Goal: Manage account settings

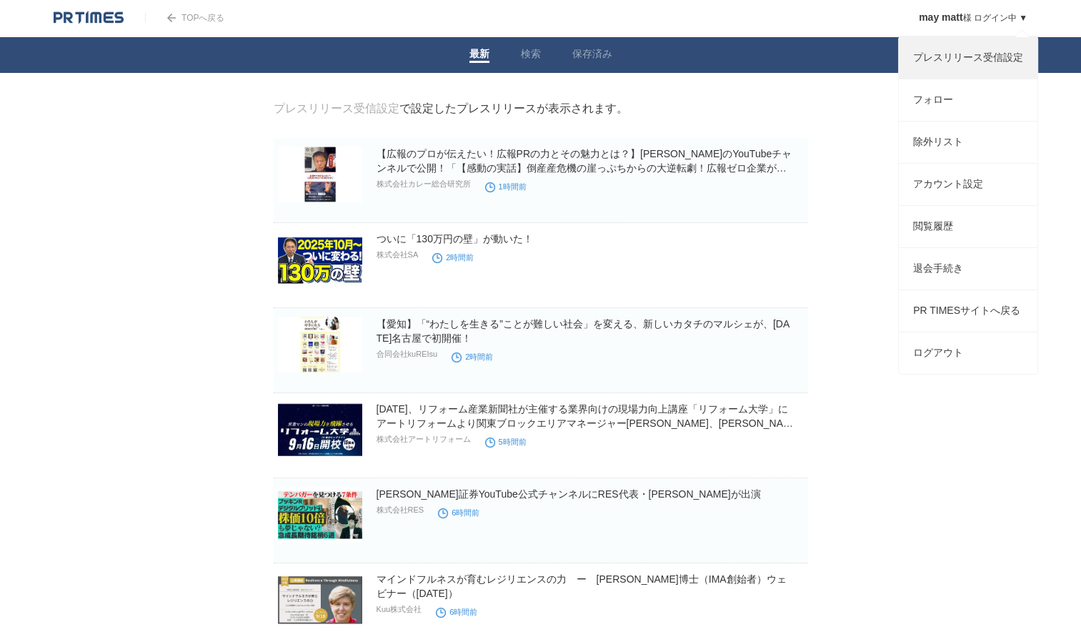
click at [949, 75] on link "プレスリリース受信設定" at bounding box center [968, 57] width 139 height 41
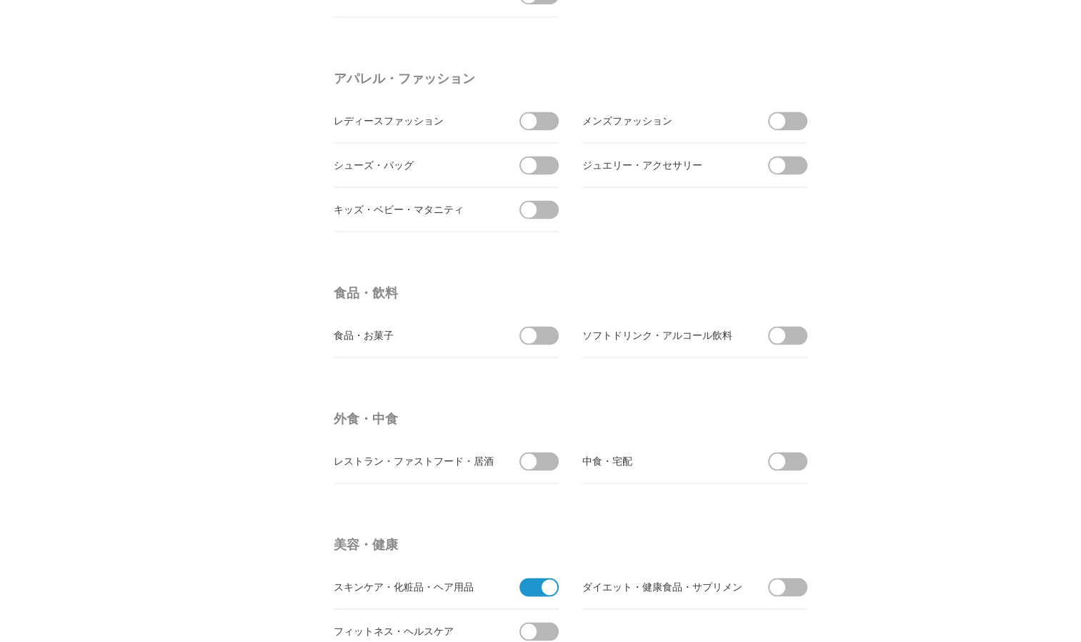
scroll to position [2358, 0]
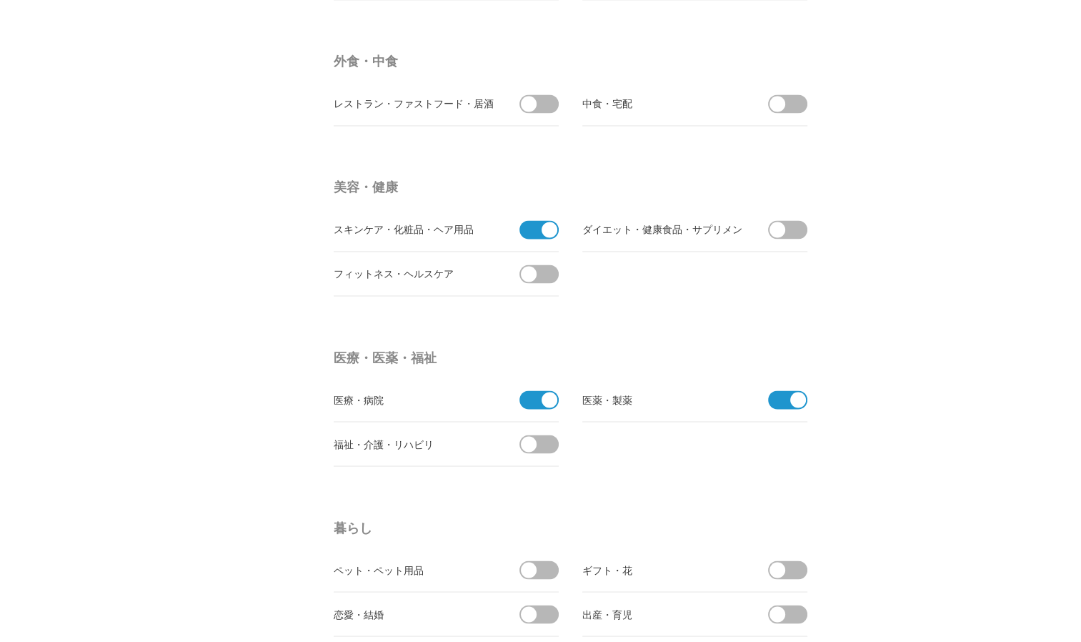
click at [534, 401] on span at bounding box center [535, 399] width 30 height 19
click at [0, 0] on input "checkbox" at bounding box center [0, 0] width 0 height 0
click at [786, 401] on span at bounding box center [783, 399] width 30 height 19
click at [0, 0] on input "checkbox" at bounding box center [0, 0] width 0 height 0
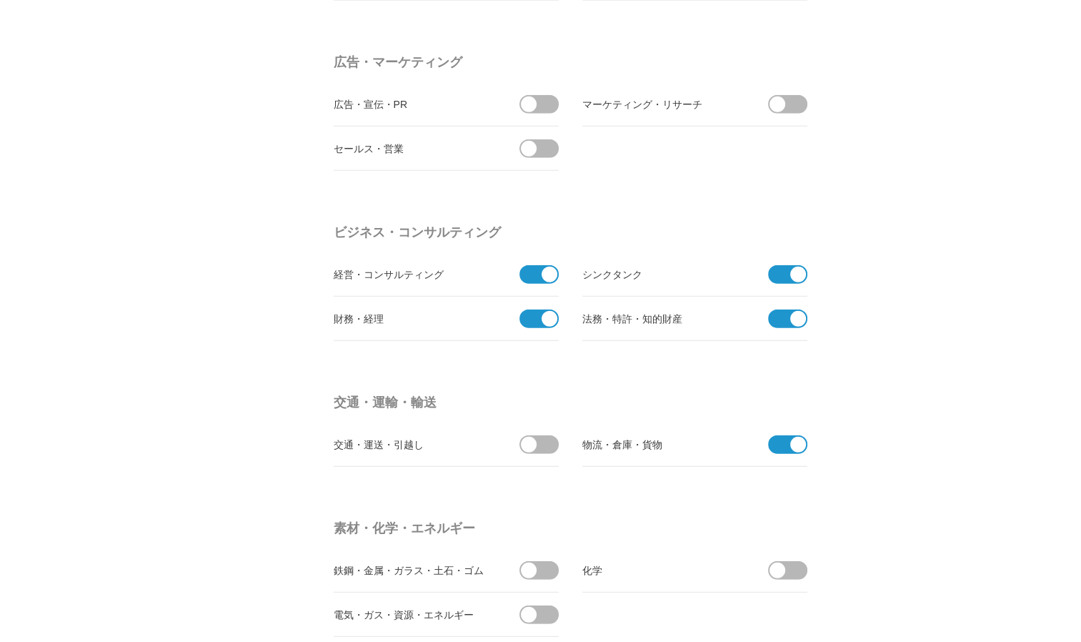
scroll to position [3859, 0]
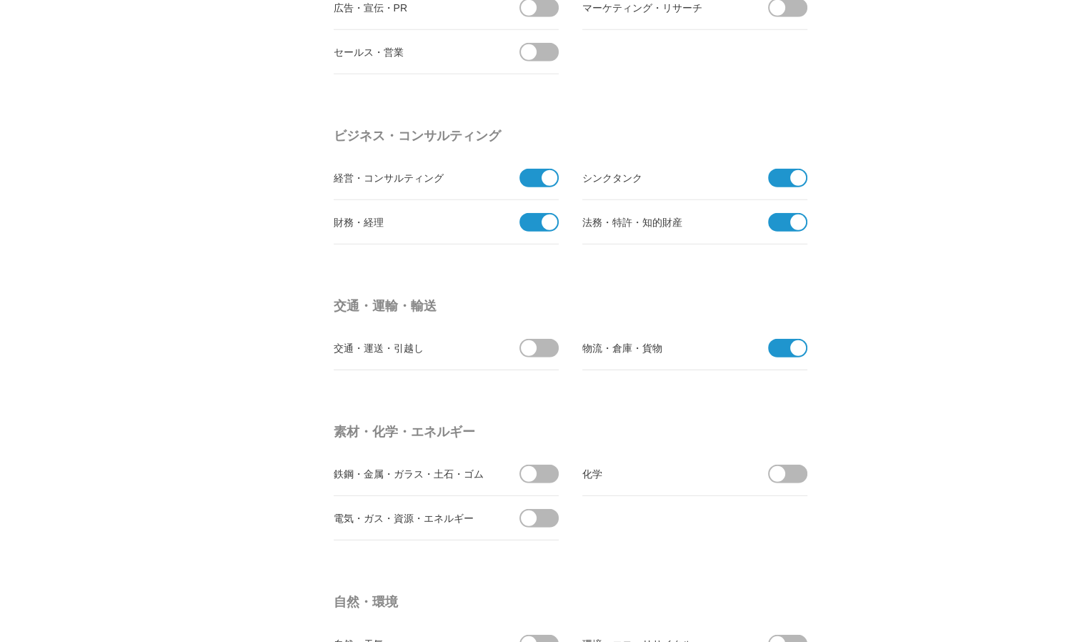
click at [542, 178] on span at bounding box center [535, 178] width 30 height 19
click at [0, 0] on input "checkbox" at bounding box center [0, 0] width 0 height 0
click at [542, 216] on span at bounding box center [550, 222] width 16 height 16
click at [0, 0] on input "checkbox" at bounding box center [0, 0] width 0 height 0
click at [772, 218] on span at bounding box center [783, 222] width 30 height 19
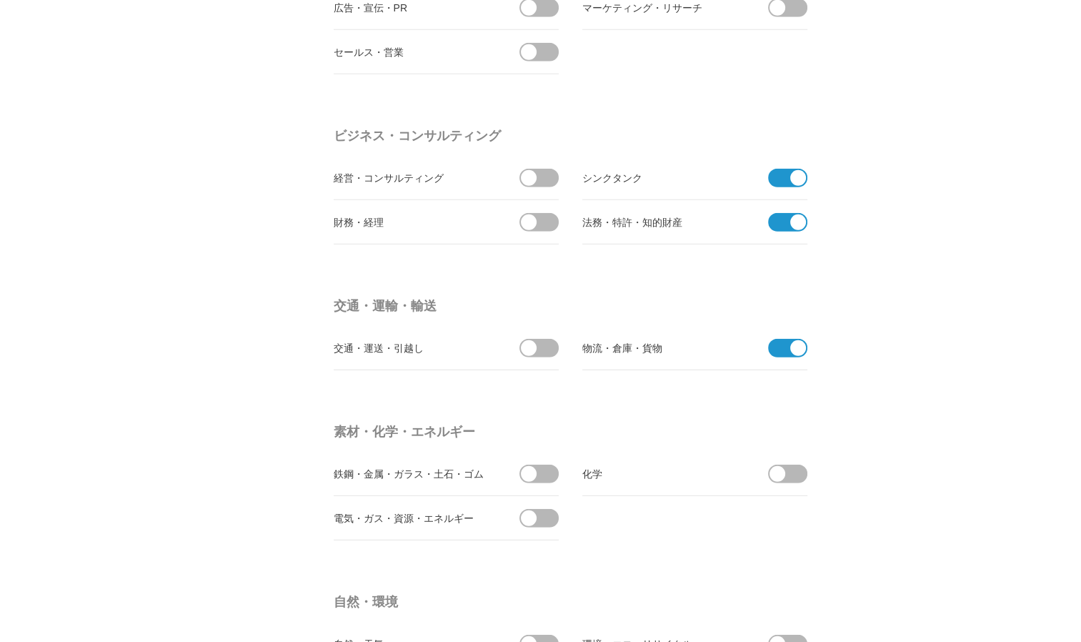
click at [0, 0] on input "checkbox" at bounding box center [0, 0] width 0 height 0
click at [783, 178] on span at bounding box center [783, 178] width 30 height 19
click at [0, 0] on input "checkbox" at bounding box center [0, 0] width 0 height 0
click at [791, 342] on span at bounding box center [798, 348] width 16 height 16
click at [0, 0] on input "checkbox" at bounding box center [0, 0] width 0 height 0
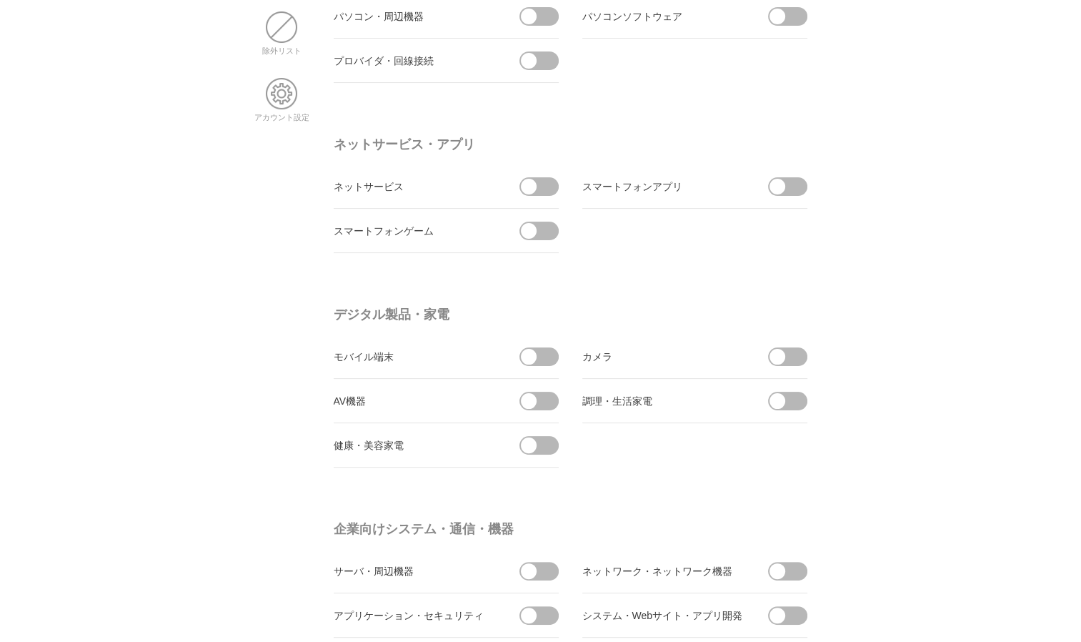
scroll to position [0, 0]
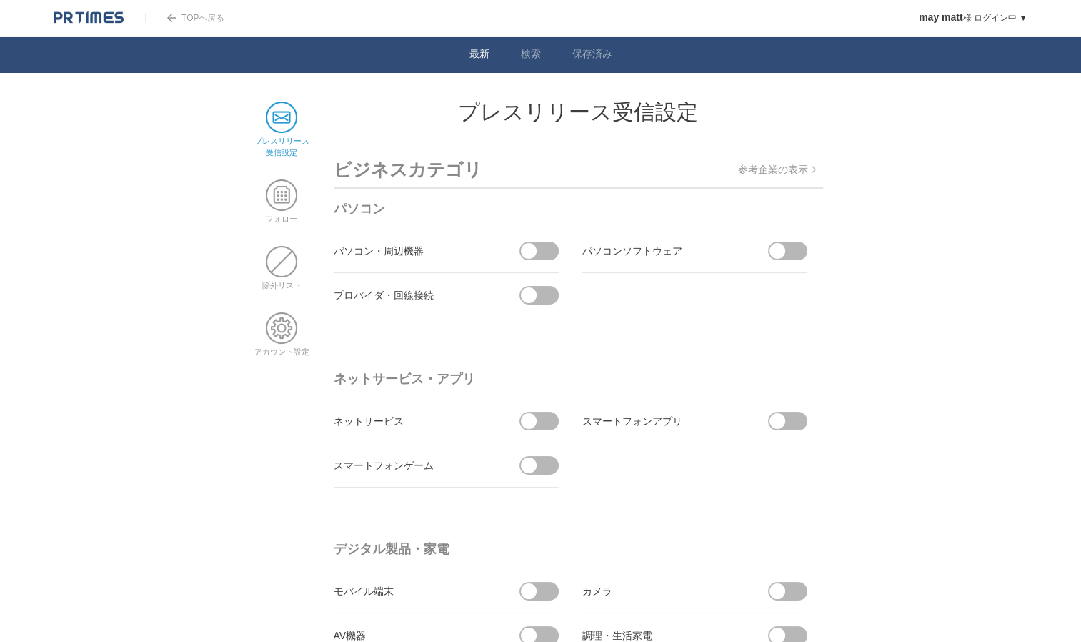
click at [481, 54] on link "最新" at bounding box center [480, 55] width 20 height 15
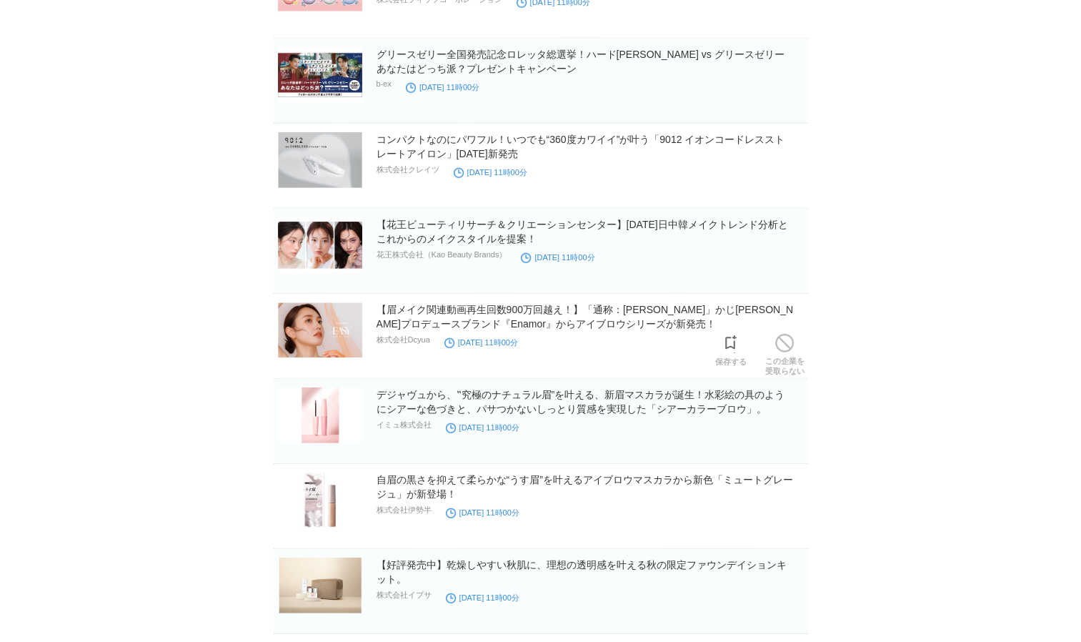
scroll to position [4199, 0]
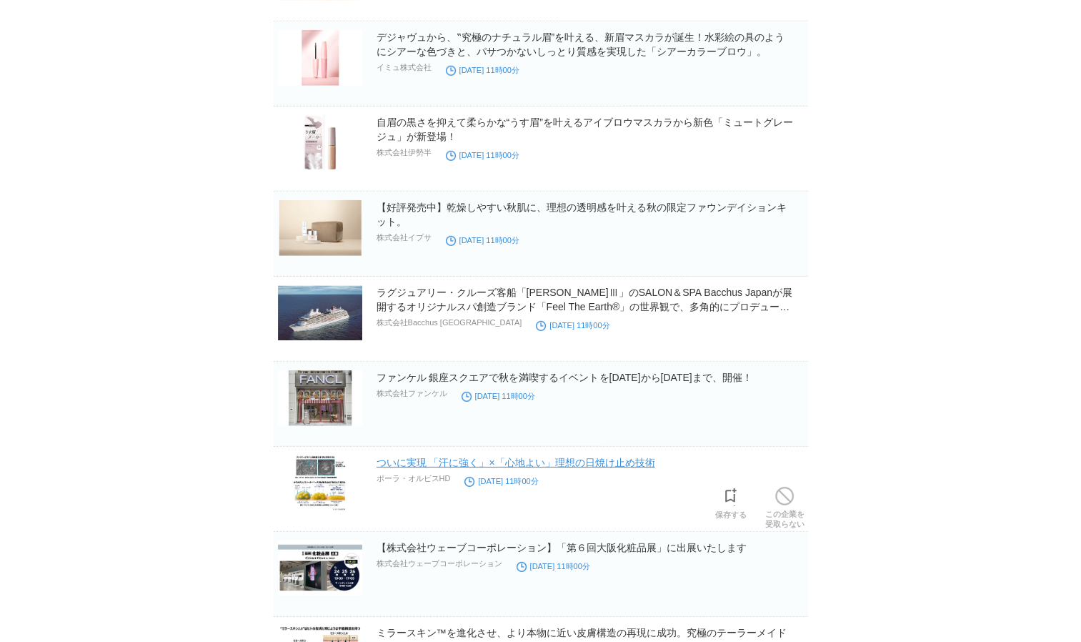
click at [592, 459] on link "ついに実現 「汗に強く」×「心地よい」理想の日焼け止め技術" at bounding box center [516, 462] width 279 height 11
click at [726, 496] on span at bounding box center [731, 496] width 19 height 19
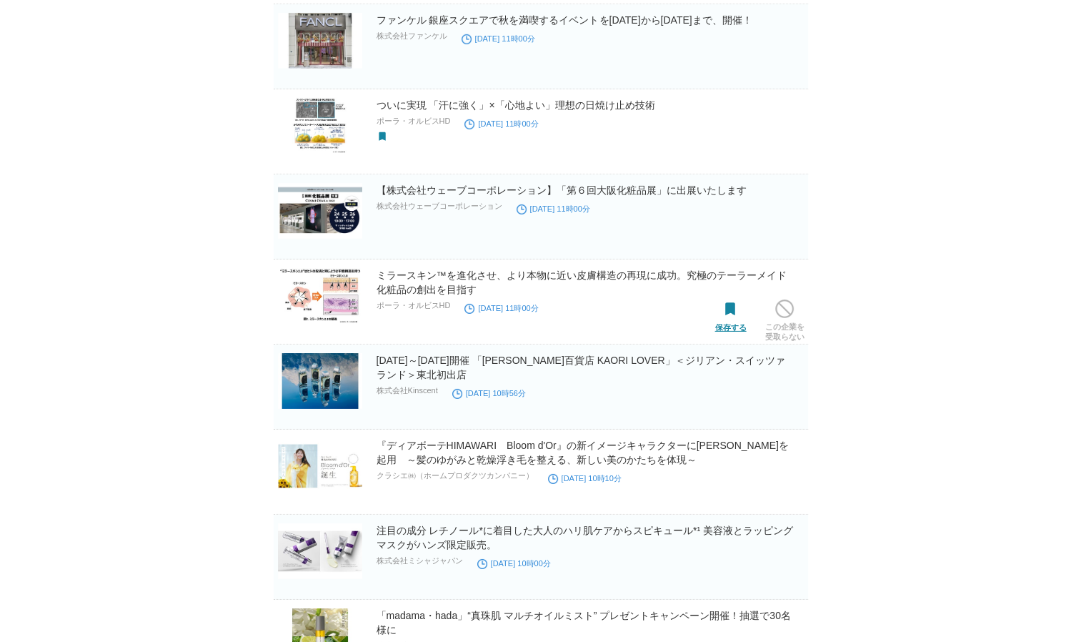
click at [722, 304] on span at bounding box center [731, 309] width 19 height 19
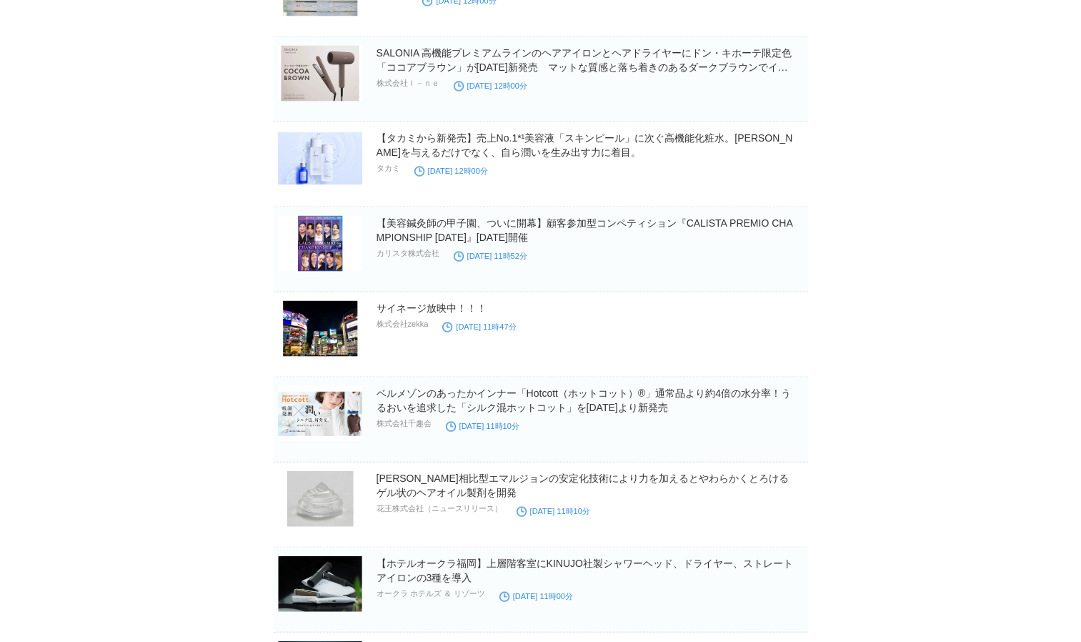
scroll to position [8347, 0]
